Goal: Browse casually

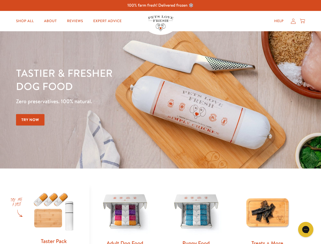
click at [161, 122] on div "Tastier & fresher dog food Zero preservatives. 100% natural. Try Now" at bounding box center [112, 99] width 193 height 67
click at [306, 230] on icon "Gorgias live chat" at bounding box center [306, 229] width 5 height 5
